Goal: Task Accomplishment & Management: Use online tool/utility

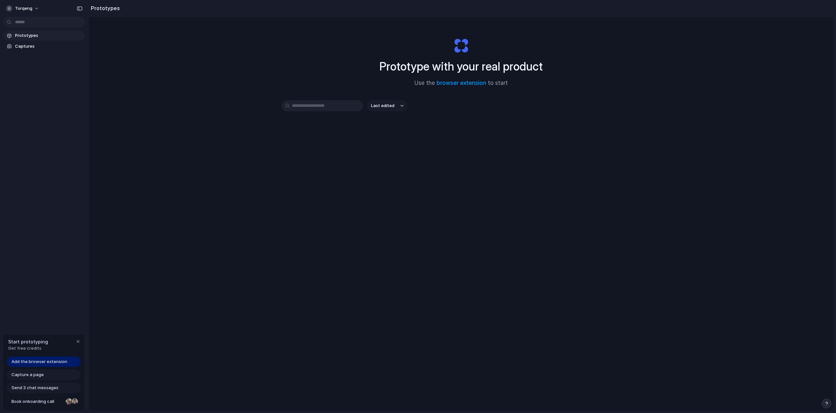
click at [296, 292] on div "Prototype with your real product Use the browser extension to start Last edited" at bounding box center [462, 231] width 746 height 429
click at [464, 80] on link "browser extension" at bounding box center [462, 83] width 50 height 7
click at [32, 46] on span "Captures" at bounding box center [48, 46] width 67 height 7
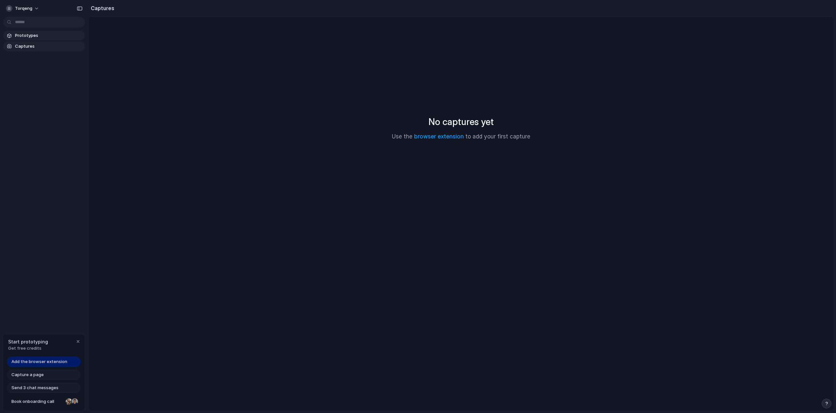
click at [44, 37] on span "Prototypes" at bounding box center [48, 35] width 67 height 7
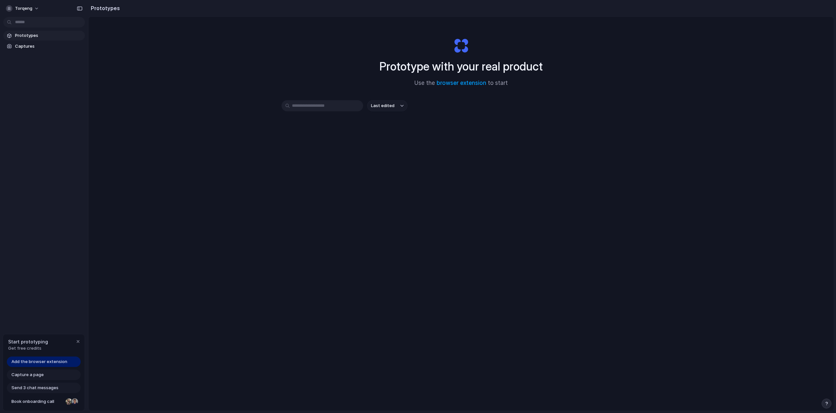
click at [44, 369] on div "Add the browser extension Capture a page Send 3 chat messages Book onboarding c…" at bounding box center [44, 384] width 82 height 54
click at [40, 376] on span "Capture a page" at bounding box center [27, 375] width 32 height 7
click at [489, 83] on span "Use the browser extension to start" at bounding box center [461, 83] width 93 height 8
click at [471, 83] on link "browser extension" at bounding box center [462, 83] width 50 height 7
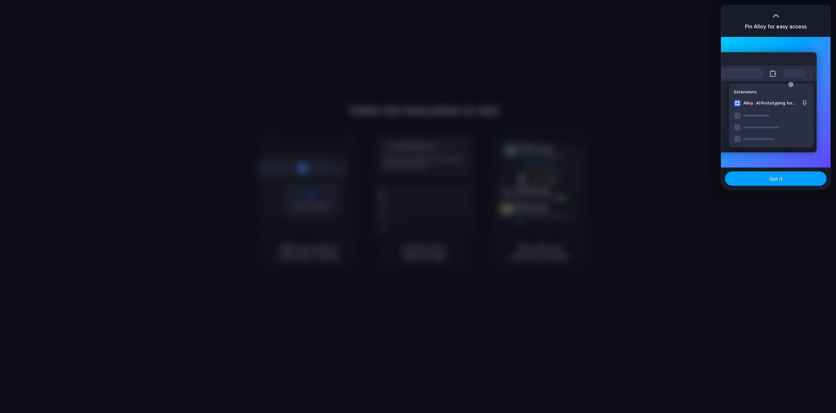
click at [784, 173] on button "Got it" at bounding box center [776, 179] width 102 height 14
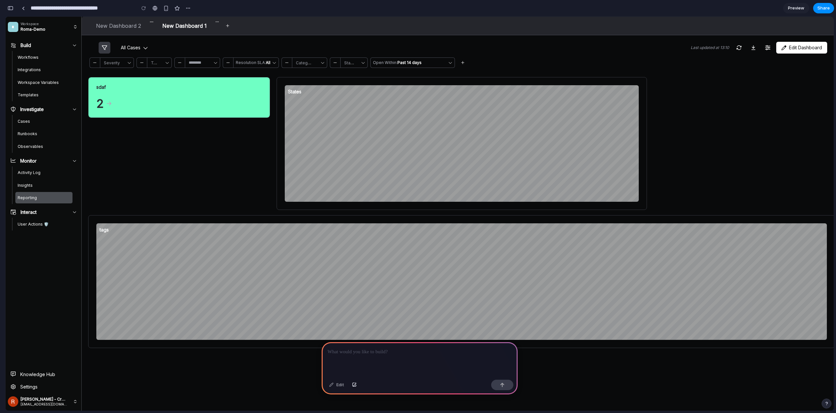
click at [399, 343] on div at bounding box center [420, 359] width 196 height 35
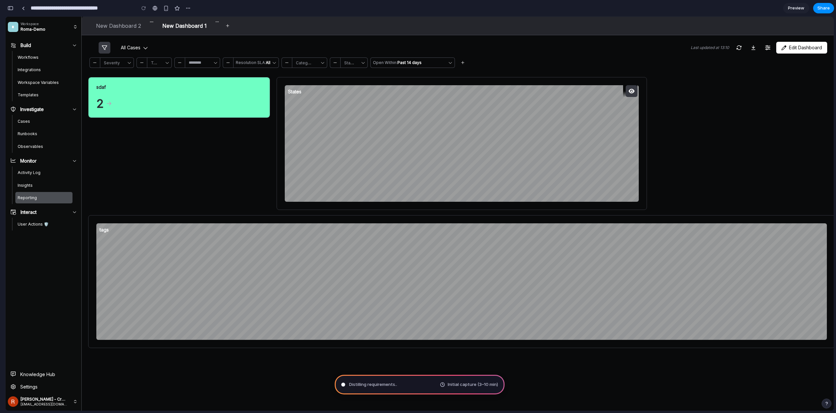
click at [632, 92] on icon "button" at bounding box center [632, 91] width 6 height 5
click at [632, 93] on icon "button" at bounding box center [632, 91] width 6 height 5
type input "**********"
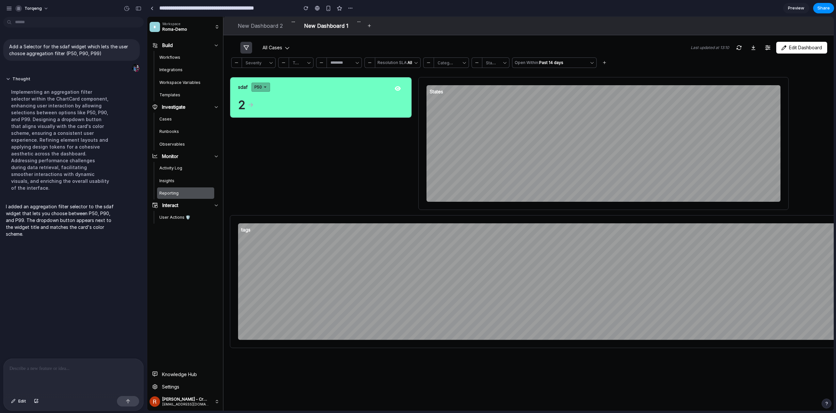
click at [265, 85] on icon at bounding box center [265, 87] width 4 height 4
click at [255, 112] on li "P90" at bounding box center [250, 116] width 34 height 10
click at [264, 84] on button "P90" at bounding box center [261, 87] width 19 height 9
click at [262, 103] on li "P50" at bounding box center [250, 103] width 34 height 10
click at [262, 91] on button "P50" at bounding box center [261, 87] width 19 height 9
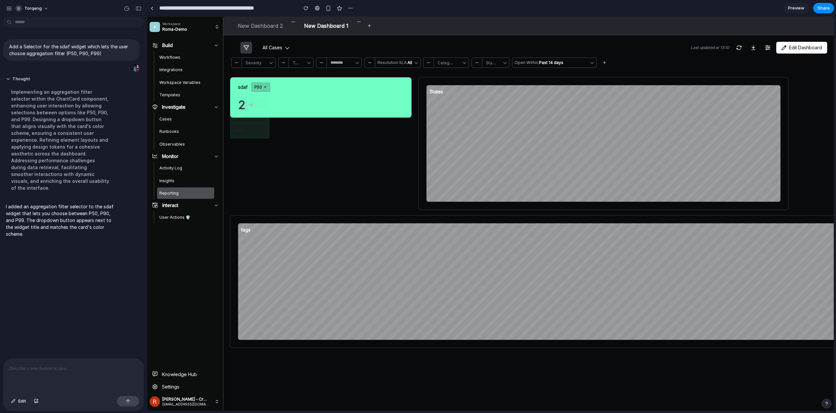
click at [256, 128] on li "P99" at bounding box center [250, 130] width 34 height 10
click at [67, 377] on div at bounding box center [74, 376] width 140 height 35
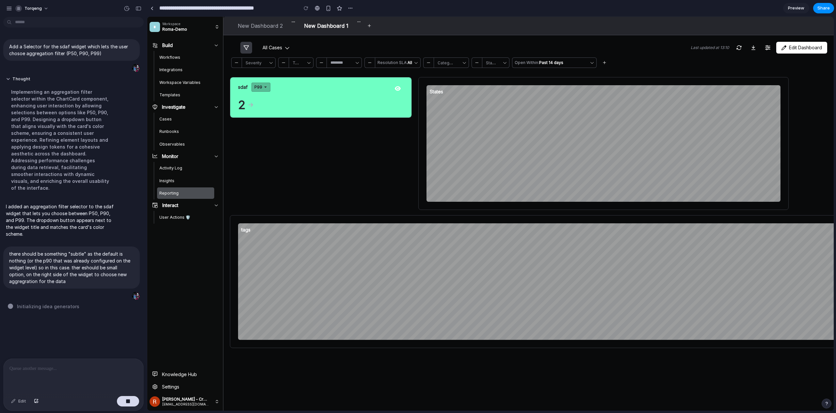
click at [267, 86] on icon at bounding box center [266, 87] width 4 height 4
drag, startPoint x: 315, startPoint y: 175, endPoint x: 312, endPoint y: 173, distance: 4.0
click at [315, 175] on div "P50 P90 P99" at bounding box center [490, 214] width 687 height 394
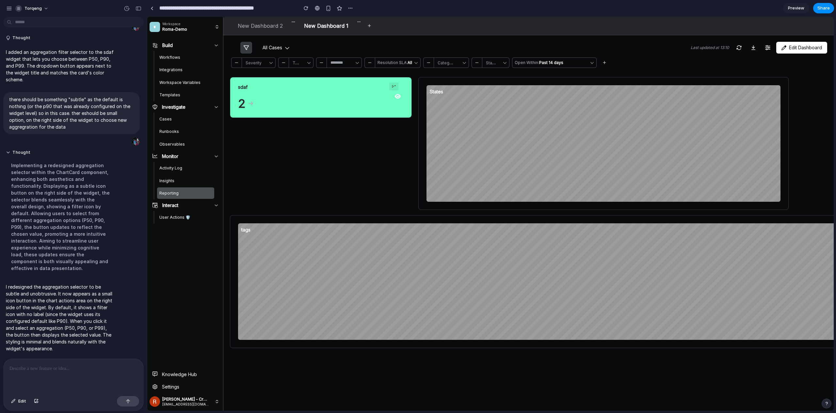
click at [393, 86] on icon at bounding box center [394, 86] width 4 height 3
click at [394, 87] on div "P50 P90 P99" at bounding box center [490, 214] width 687 height 394
click at [393, 87] on icon at bounding box center [393, 86] width 5 height 5
click at [393, 87] on div "P50 P90 P99" at bounding box center [490, 214] width 687 height 394
click at [392, 87] on icon at bounding box center [393, 86] width 5 height 5
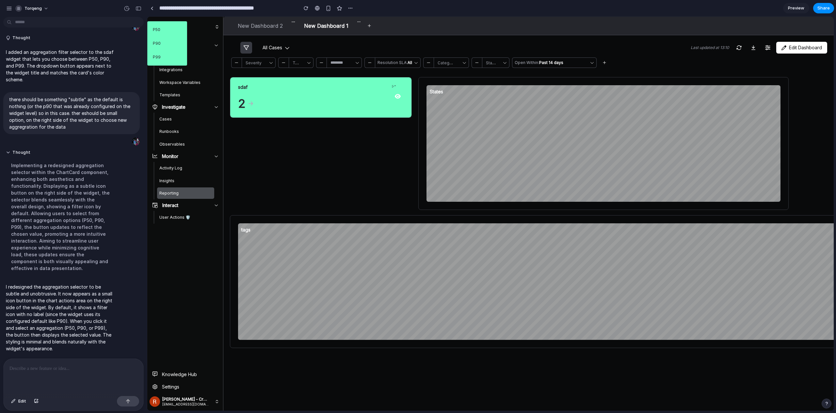
click at [392, 87] on div "P50 P90 P99" at bounding box center [490, 214] width 687 height 394
click at [229, 178] on div "sdaf 2 States tags" at bounding box center [528, 213] width 611 height 282
click at [791, 41] on div "All cases Last updated at 13:10 Edit dashboard Severity Tag ******** Resolution…" at bounding box center [528, 53] width 611 height 37
click at [789, 47] on span "Edit dashboard" at bounding box center [802, 47] width 41 height 7
click at [794, 37] on div "All cases Last updated at 13:10 Edit dashboard Severity Tag ******** Resolution…" at bounding box center [528, 53] width 611 height 37
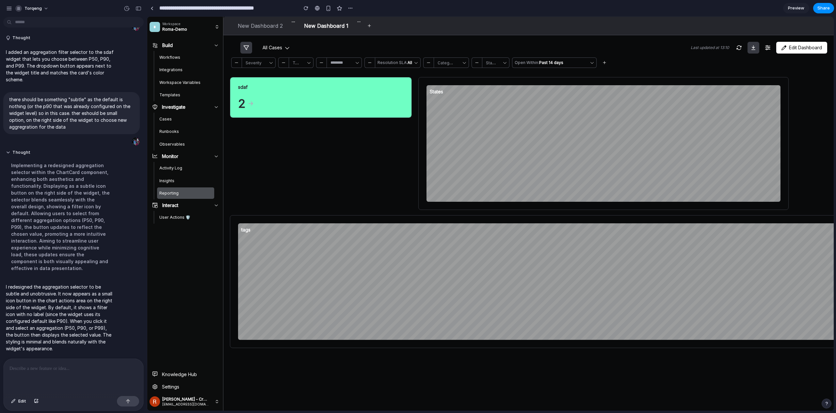
click at [752, 47] on icon "button" at bounding box center [754, 47] width 4 height 5
click at [755, 49] on icon "button" at bounding box center [753, 47] width 5 height 5
click at [676, 73] on div "sdaf 2 States tags" at bounding box center [528, 213] width 611 height 282
click at [392, 64] on span "Resolution SLA:" at bounding box center [393, 62] width 30 height 5
click at [401, 43] on div "All cases Last updated at 13:10 Edit dashboard" at bounding box center [529, 48] width 598 height 12
